Goal: Check status

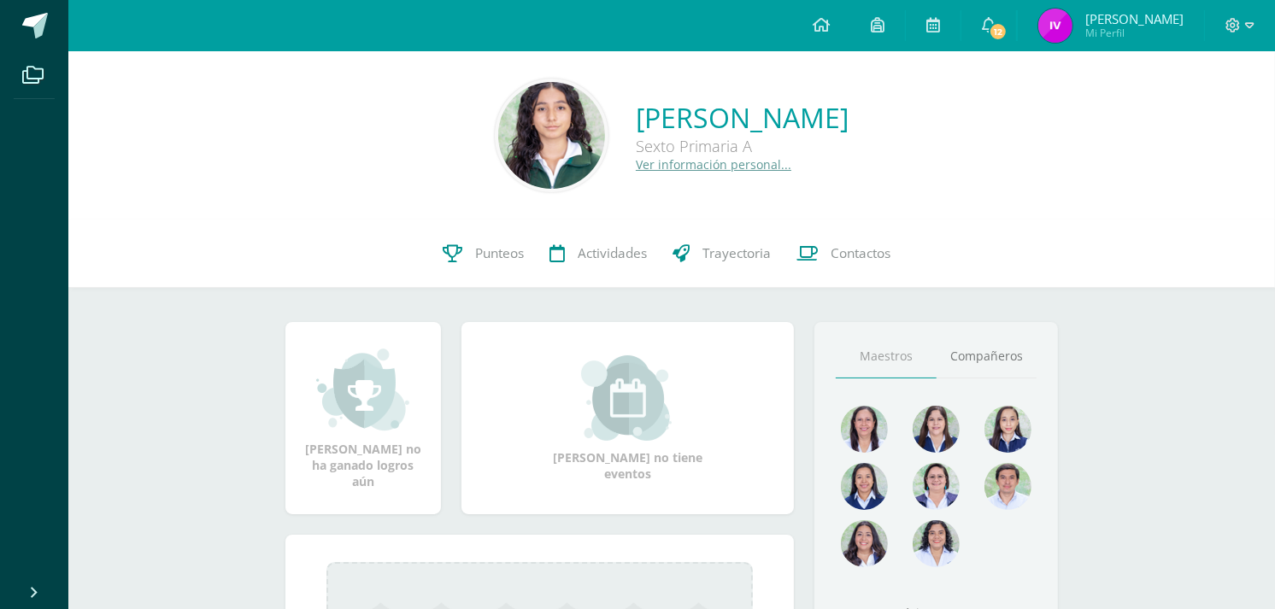
click at [508, 272] on link "Punteos" at bounding box center [483, 254] width 107 height 68
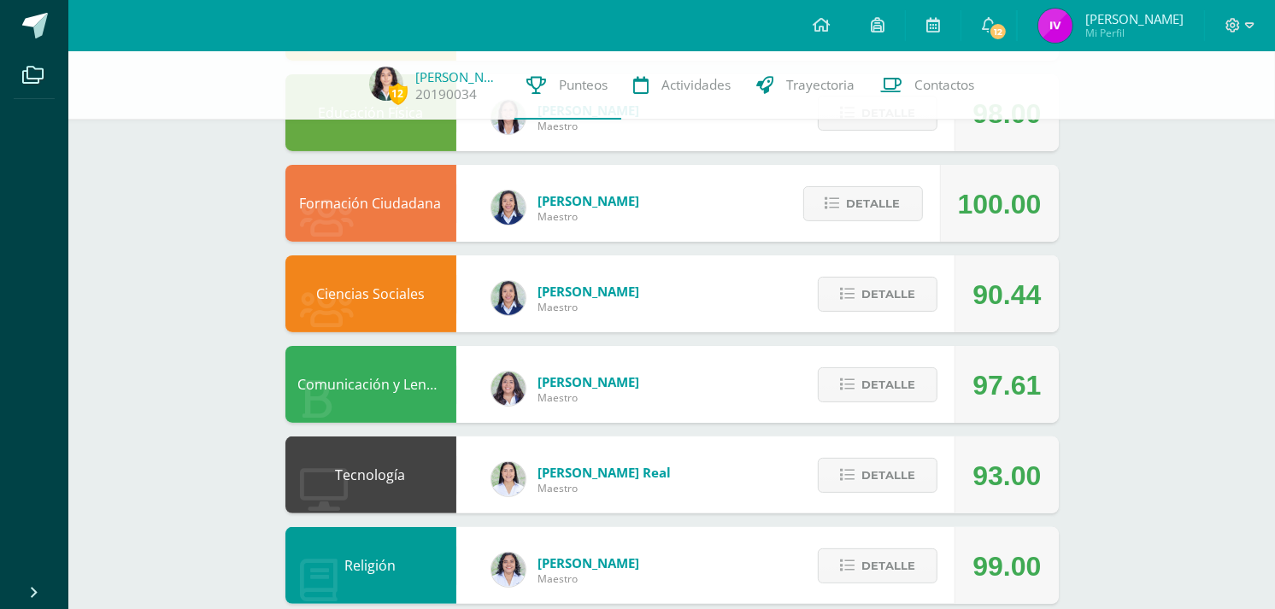
scroll to position [286, 0]
click at [883, 386] on span "Detalle" at bounding box center [888, 384] width 54 height 32
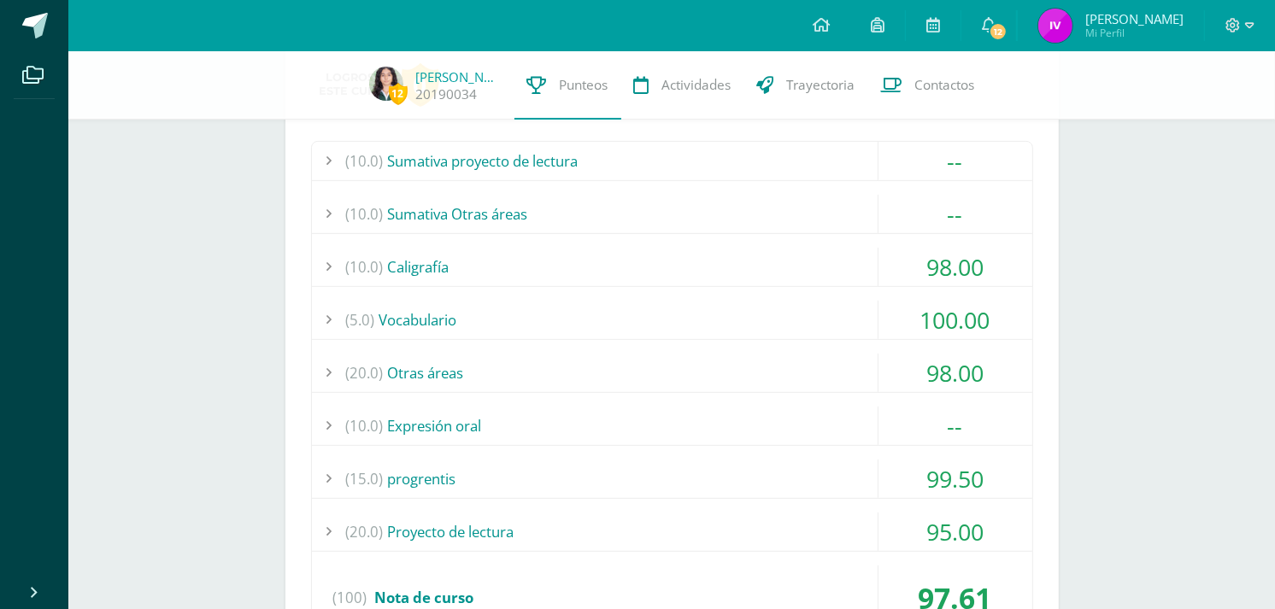
scroll to position [666, 0]
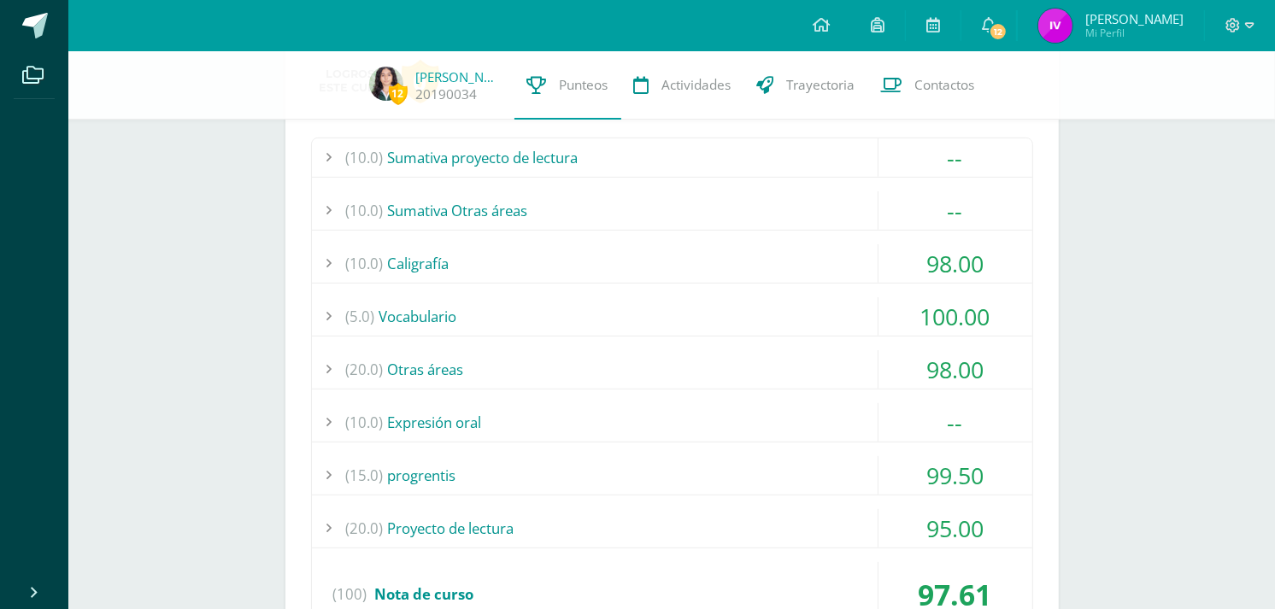
click at [487, 456] on div "(15.0) progrentis" at bounding box center [672, 475] width 720 height 38
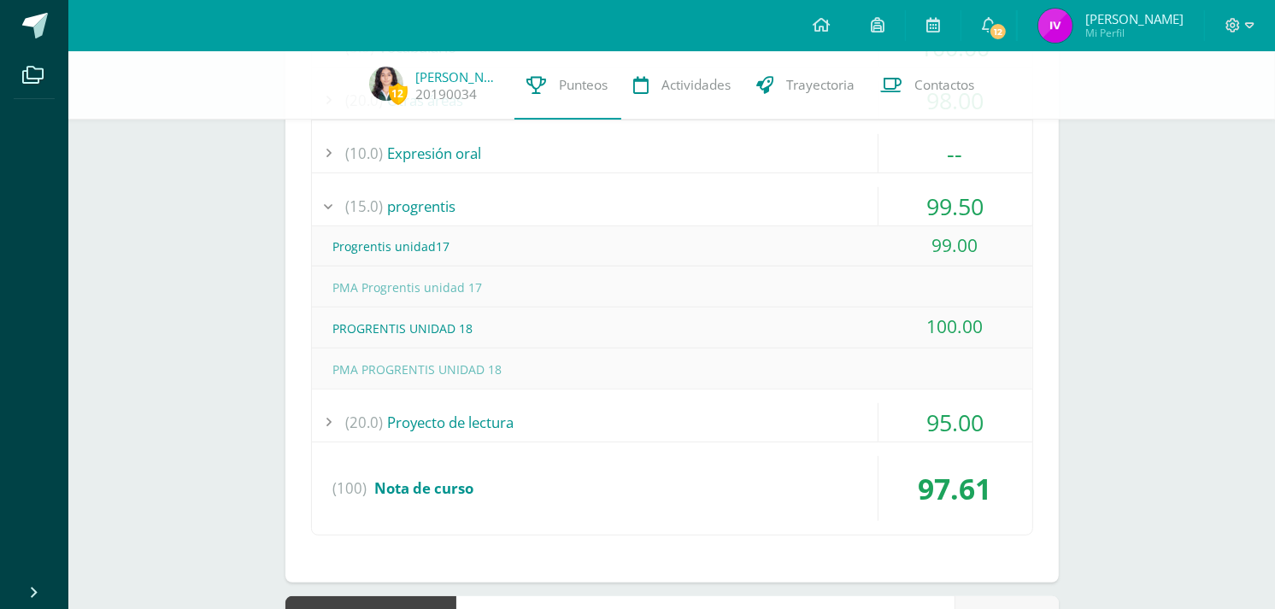
scroll to position [959, 0]
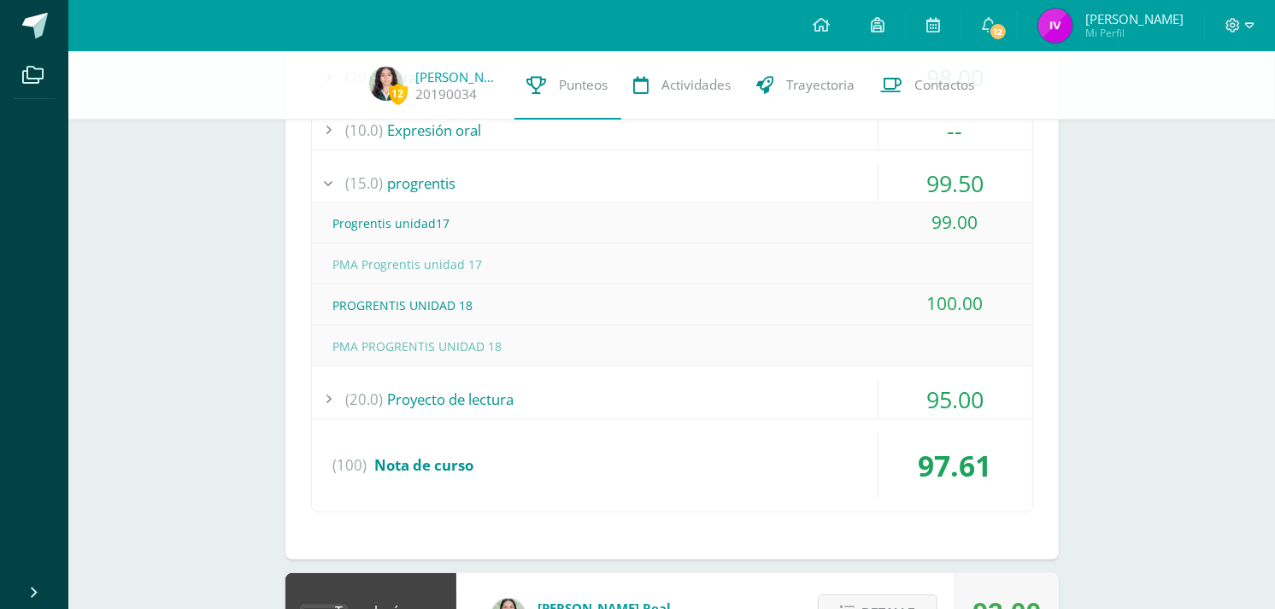
click at [522, 350] on div "PMA PROGRENTIS UNIDAD 18" at bounding box center [672, 346] width 720 height 38
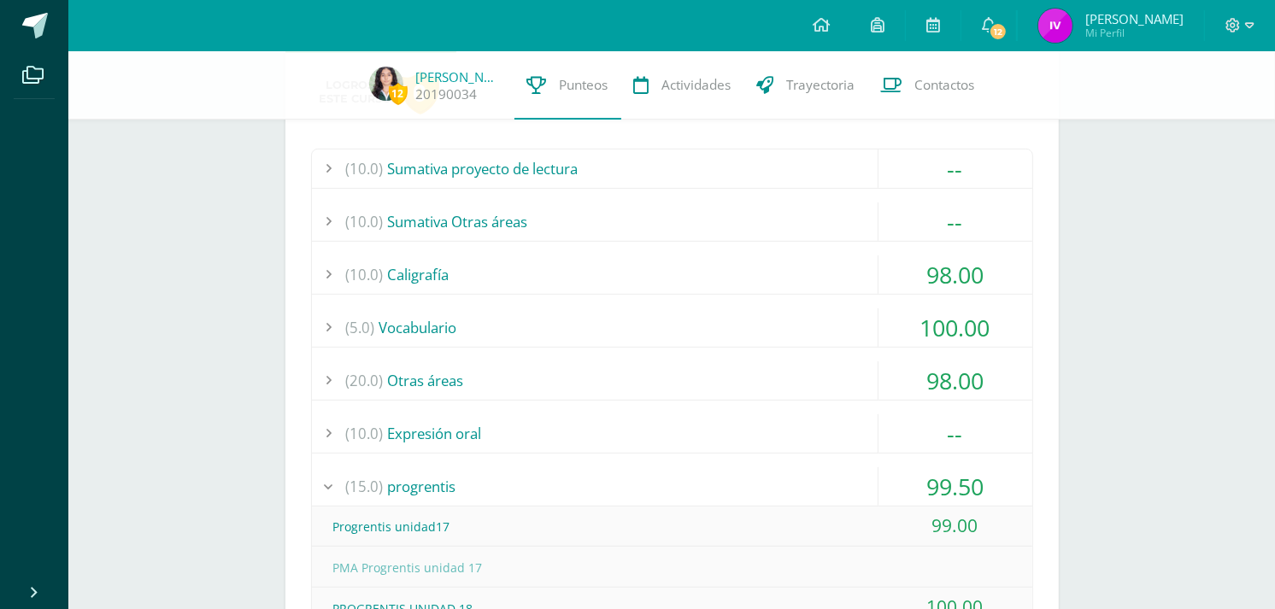
scroll to position [654, 0]
click at [508, 285] on div "(10.0) Caligrafía" at bounding box center [672, 276] width 720 height 38
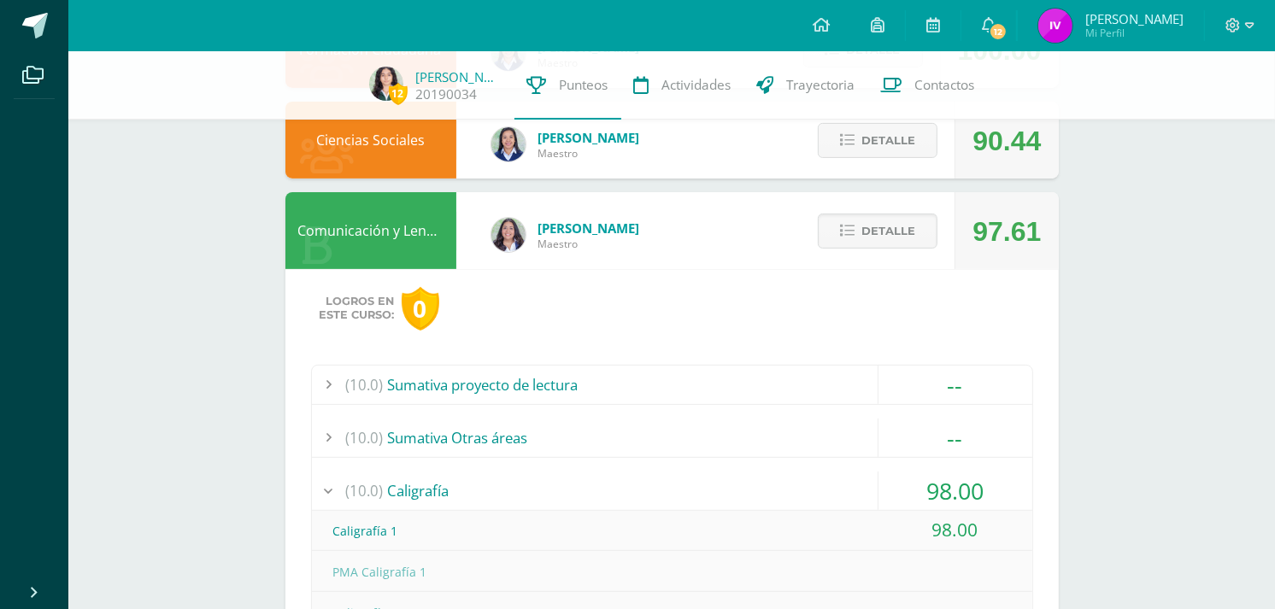
scroll to position [438, 0]
click at [837, 220] on button "Detalle" at bounding box center [878, 231] width 120 height 35
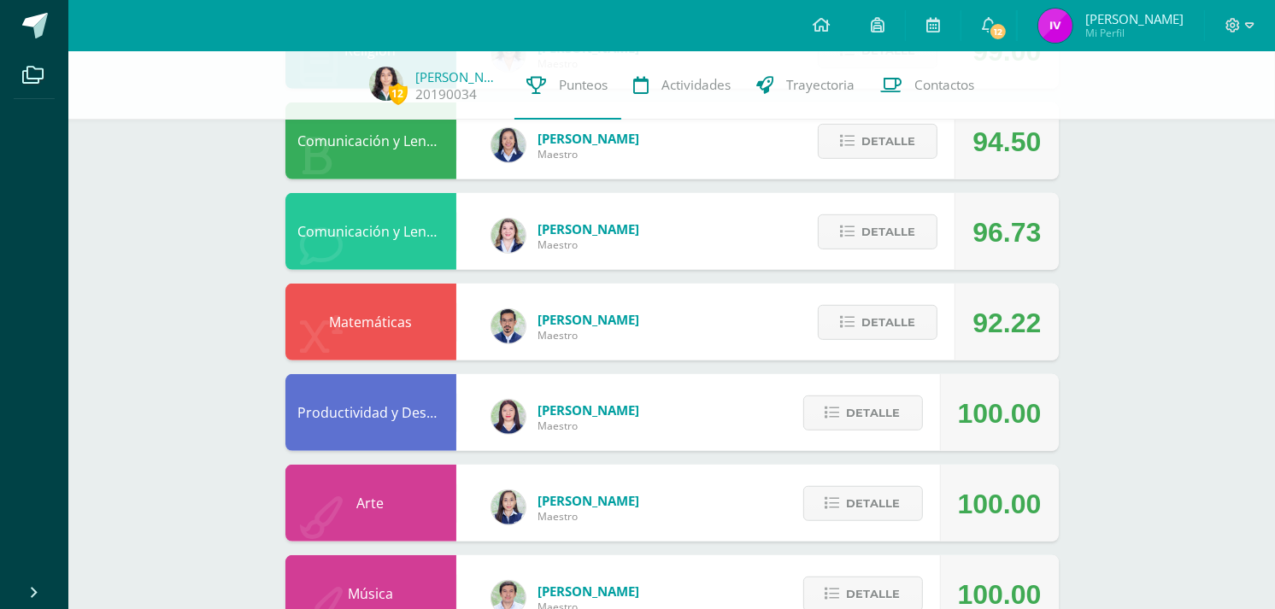
scroll to position [816, 0]
